Goal: Information Seeking & Learning: Learn about a topic

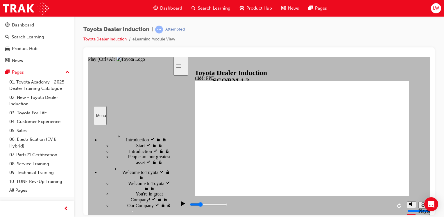
scroll to position [343, 0]
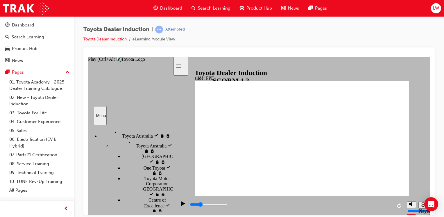
click at [182, 204] on icon "Play (Ctrl+Alt+P)" at bounding box center [183, 203] width 4 height 5
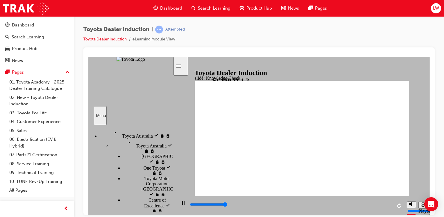
type input "5000"
checkbox input "true"
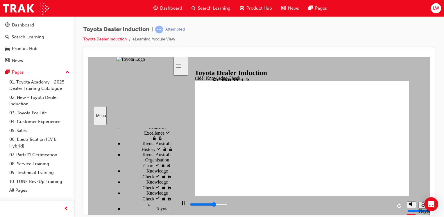
scroll to position [416, 0]
type input "5000"
checkbox input "true"
type input "5000"
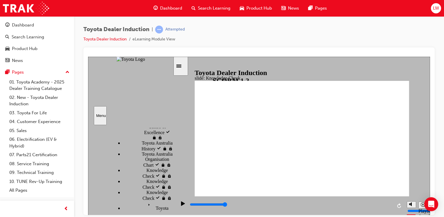
checkbox input "true"
drag, startPoint x: 253, startPoint y: 143, endPoint x: 252, endPoint y: 132, distance: 10.8
checkbox input "true"
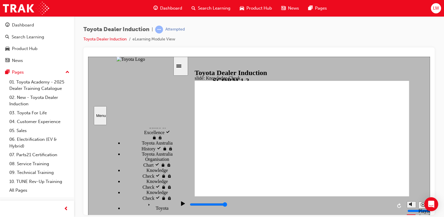
checkbox input "true"
type input "5000"
radio input "true"
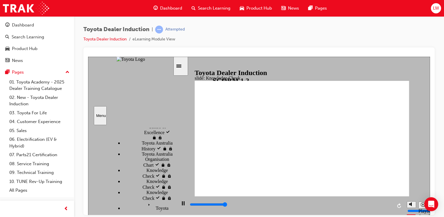
type input "5000"
checkbox input "true"
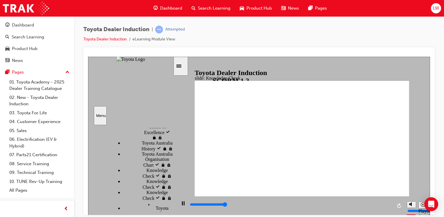
type input "5000"
checkbox input "true"
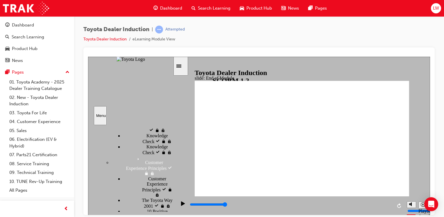
type input "9900"
